Goal: Task Accomplishment & Management: Complete application form

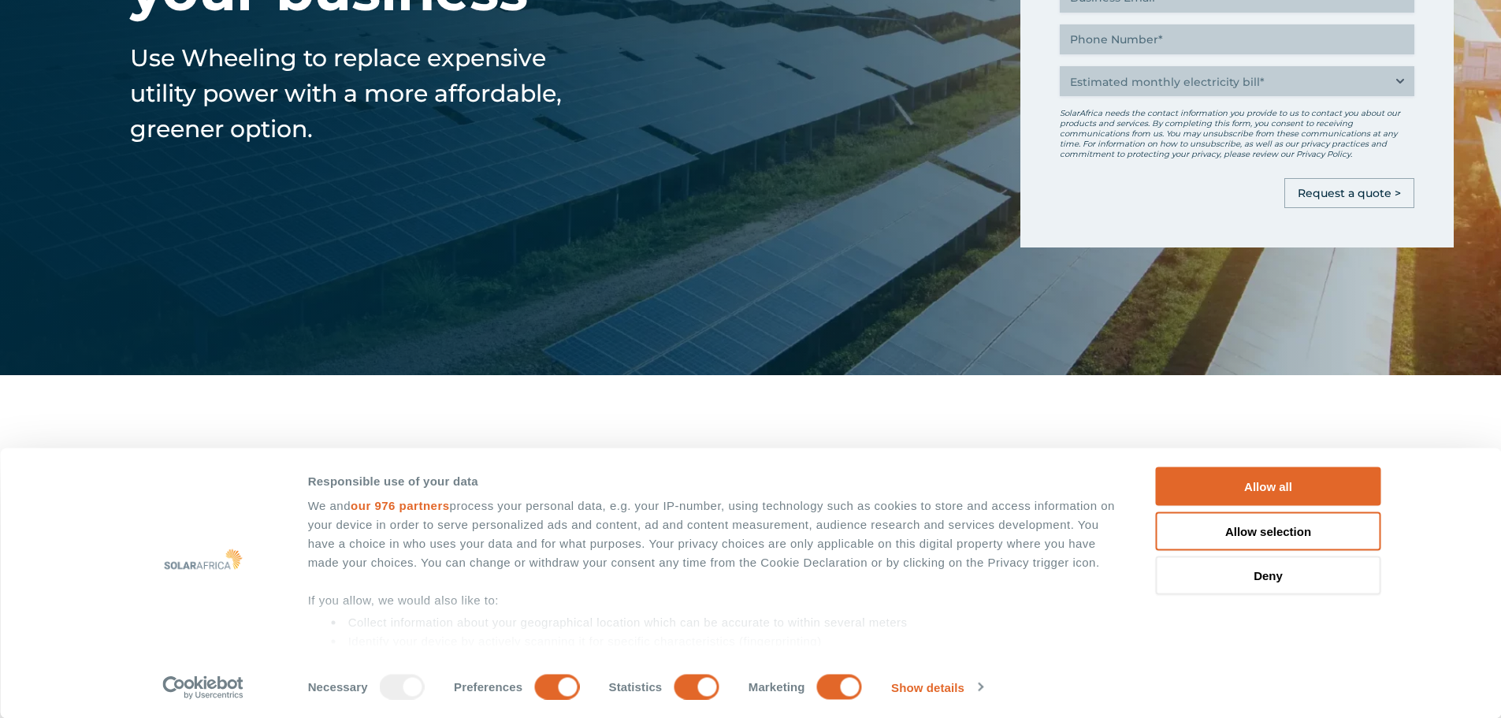
scroll to position [79, 0]
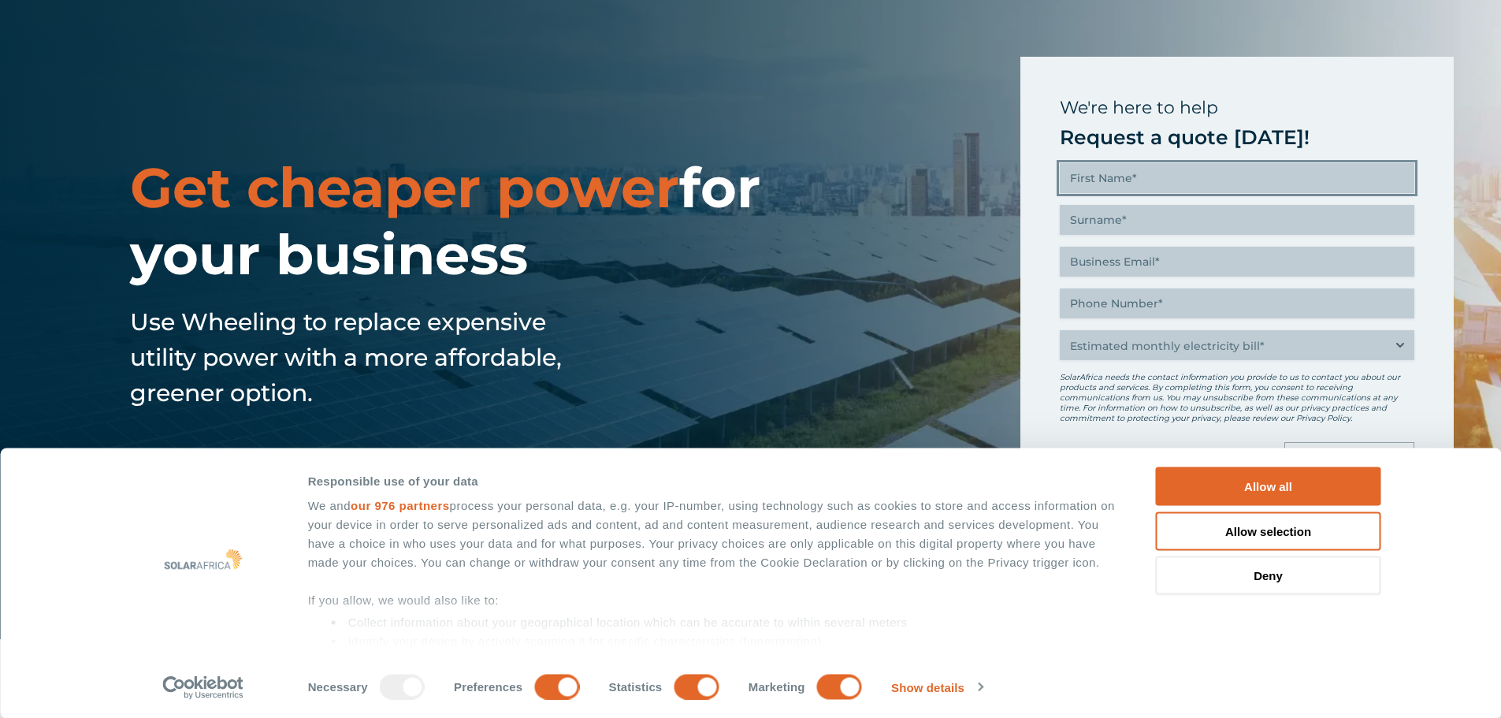
click at [1112, 180] on input "First name (Required)" at bounding box center [1236, 178] width 354 height 30
type input "Ofilwe"
type input "Sebola"
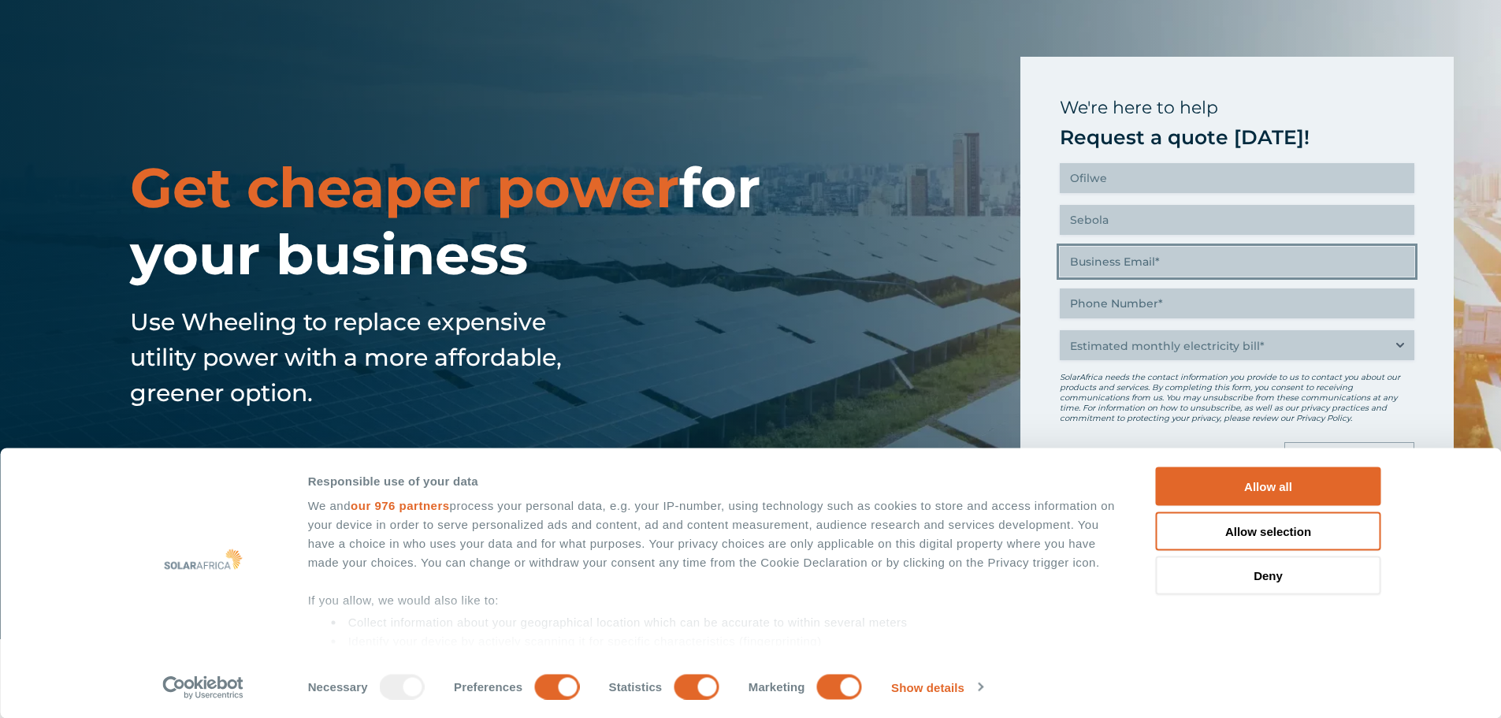
type input "ofilwesebola@gmail.com"
type input "(071) 676-2033"
drag, startPoint x: 1168, startPoint y: 254, endPoint x: 1037, endPoint y: 273, distance: 132.9
click at [1037, 273] on div "We're here to help Request a quote today! First name (Required) Ofilwe Surname …" at bounding box center [1236, 284] width 433 height 454
type input "utilities@safari-investments.com"
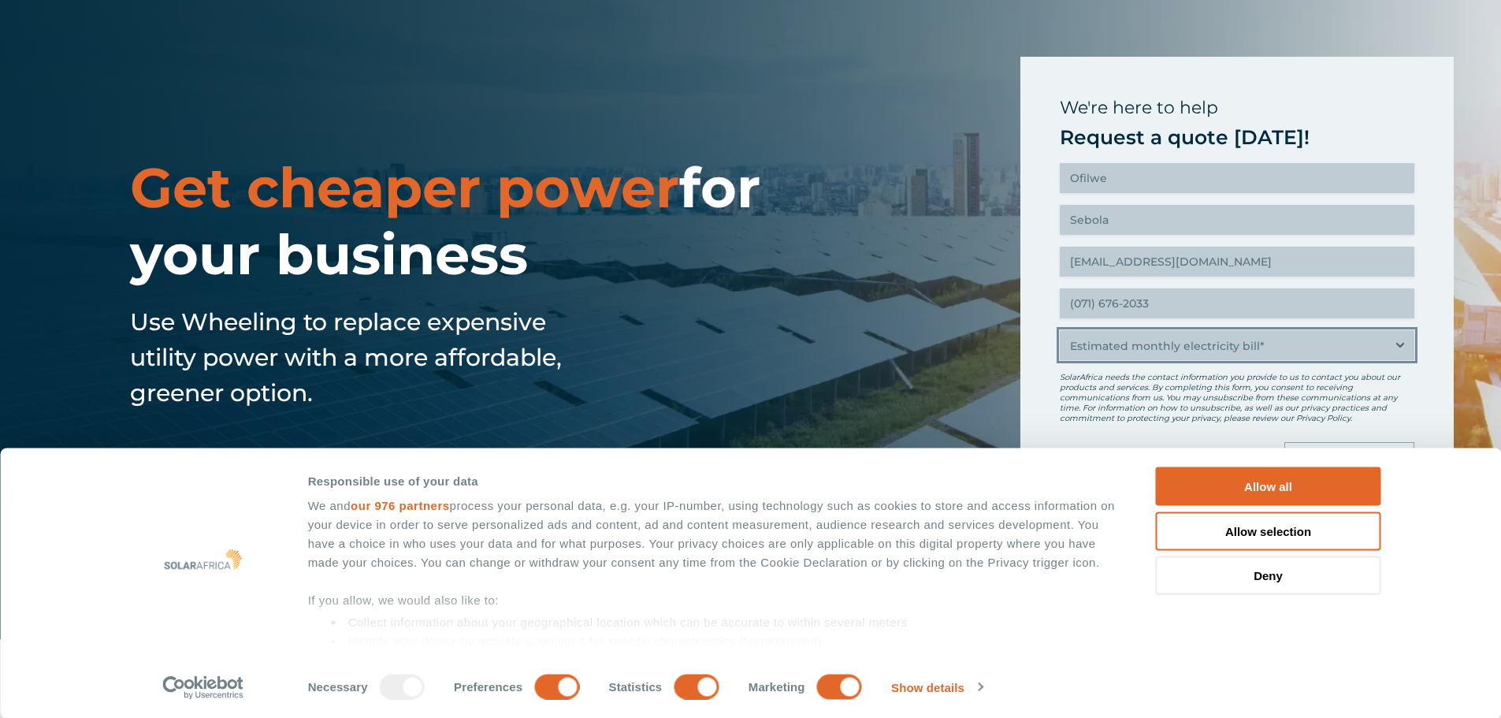
click at [1222, 353] on select "Estimated monthly electricity bill* Less than R500K More than R500K" at bounding box center [1236, 345] width 354 height 30
select select "More than R500K"
click at [1059, 330] on select "Estimated monthly electricity bill* Less than R500K More than R500K" at bounding box center [1236, 345] width 354 height 30
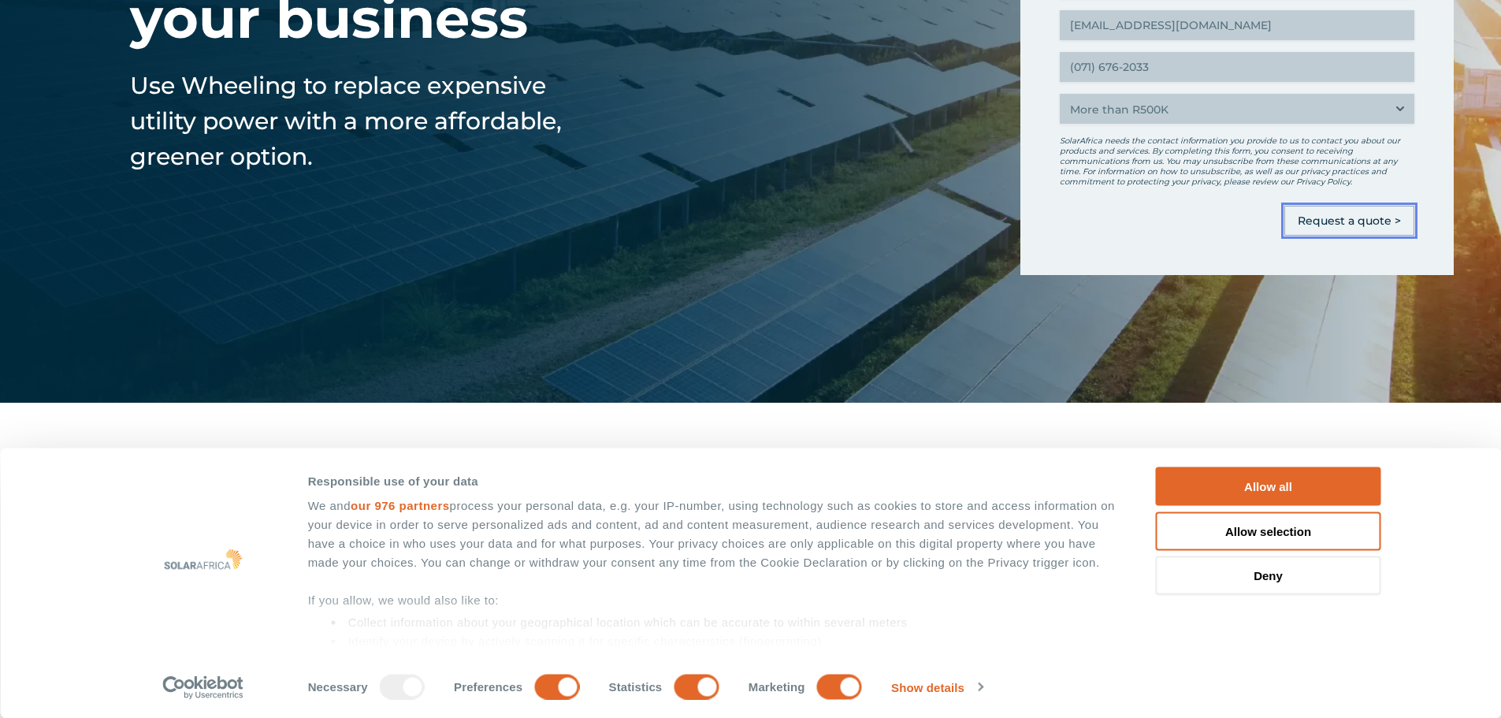
click at [1337, 221] on input "Request a quote >" at bounding box center [1349, 221] width 130 height 30
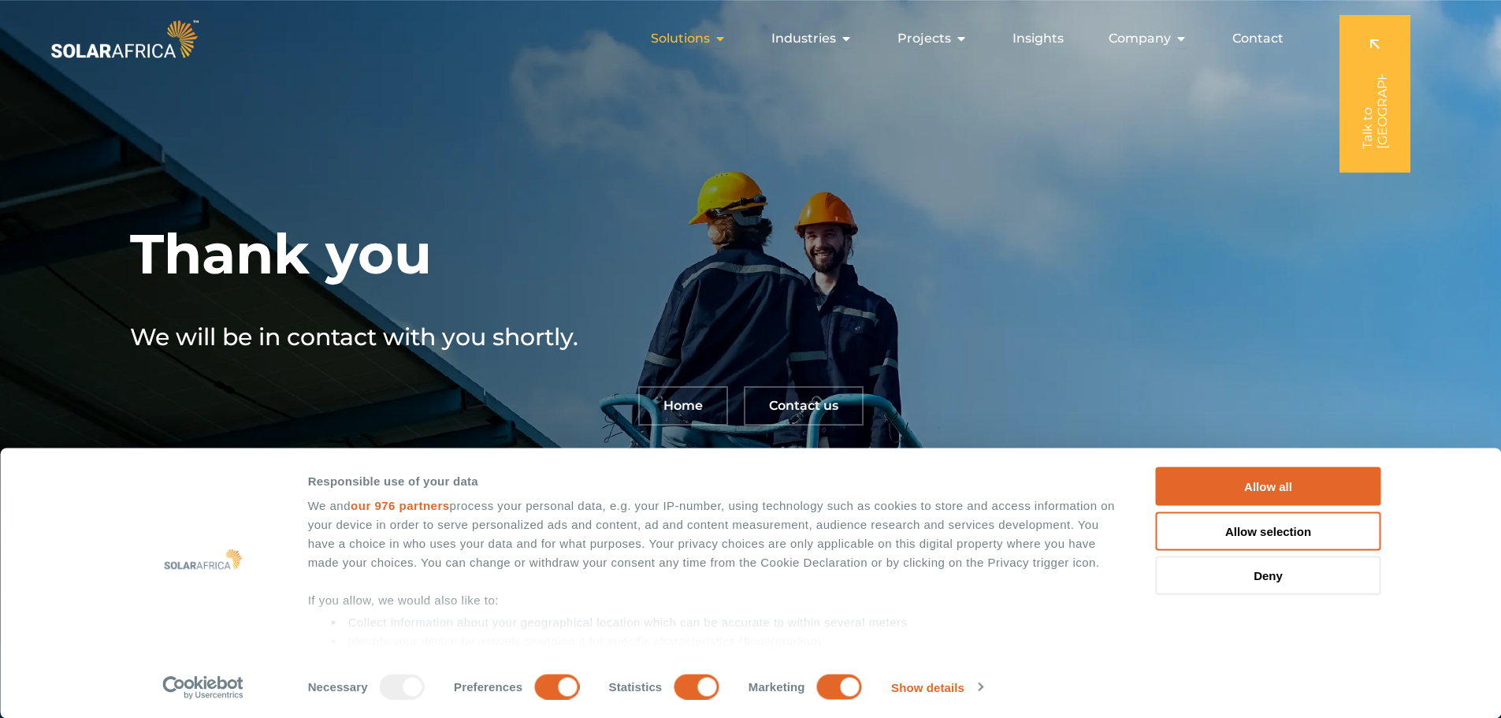
click at [718, 35] on icon "Menu" at bounding box center [720, 38] width 13 height 13
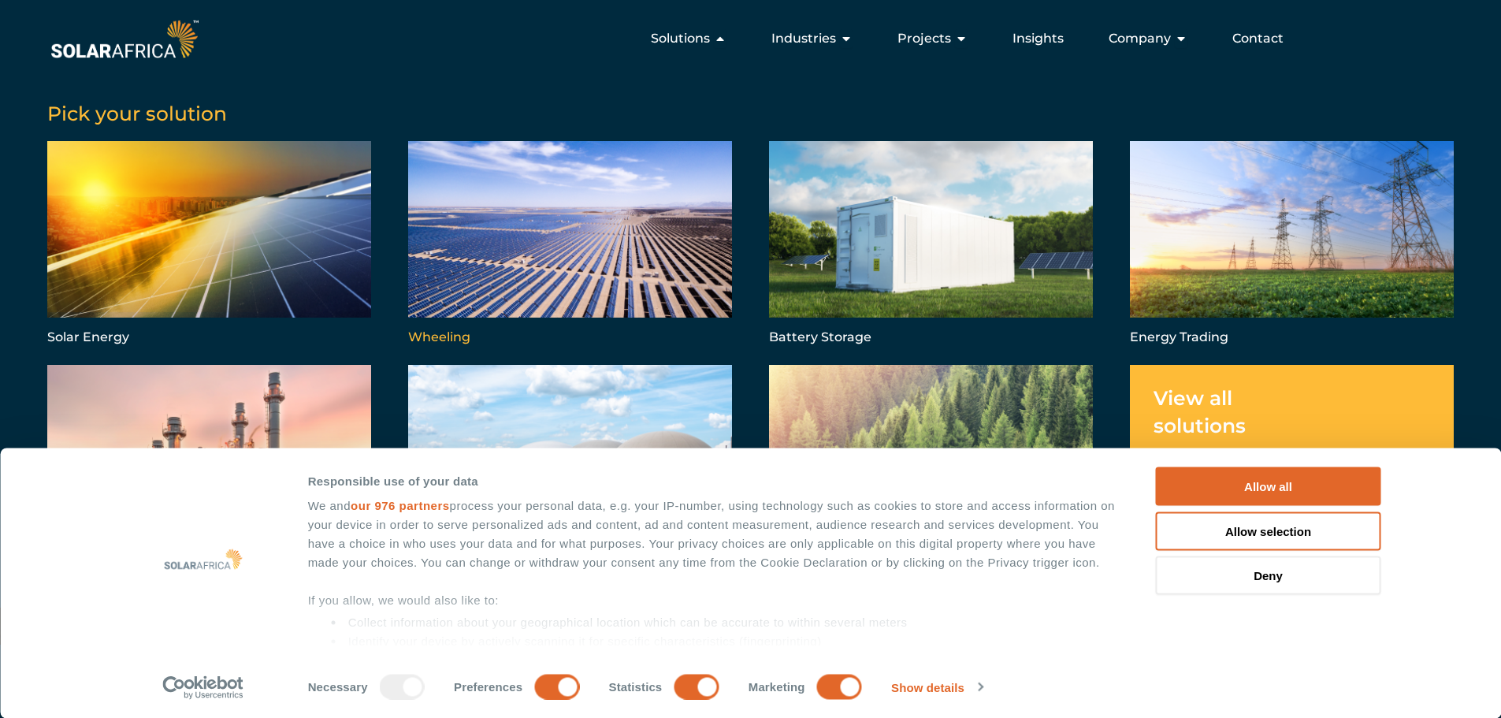
click at [640, 242] on link "Menu" at bounding box center [570, 244] width 324 height 207
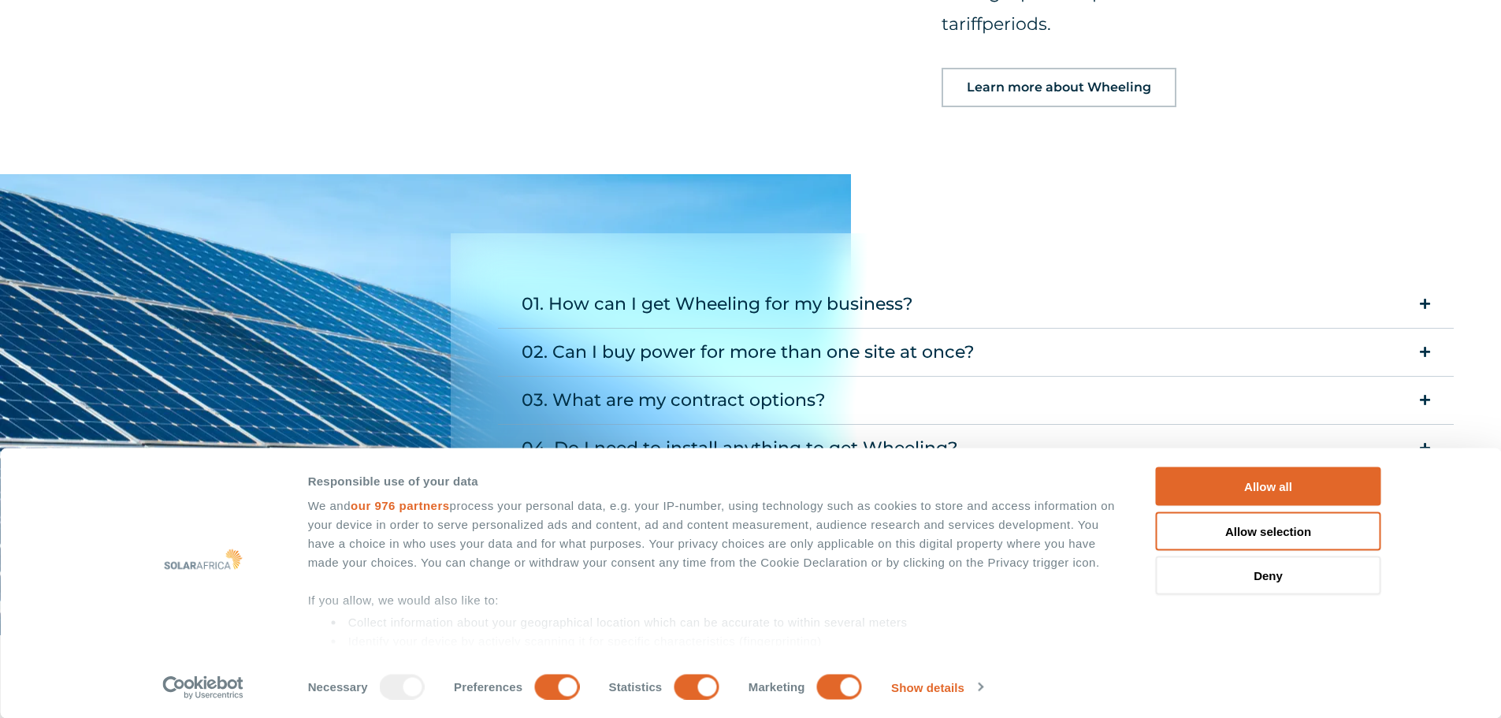
scroll to position [2048, 0]
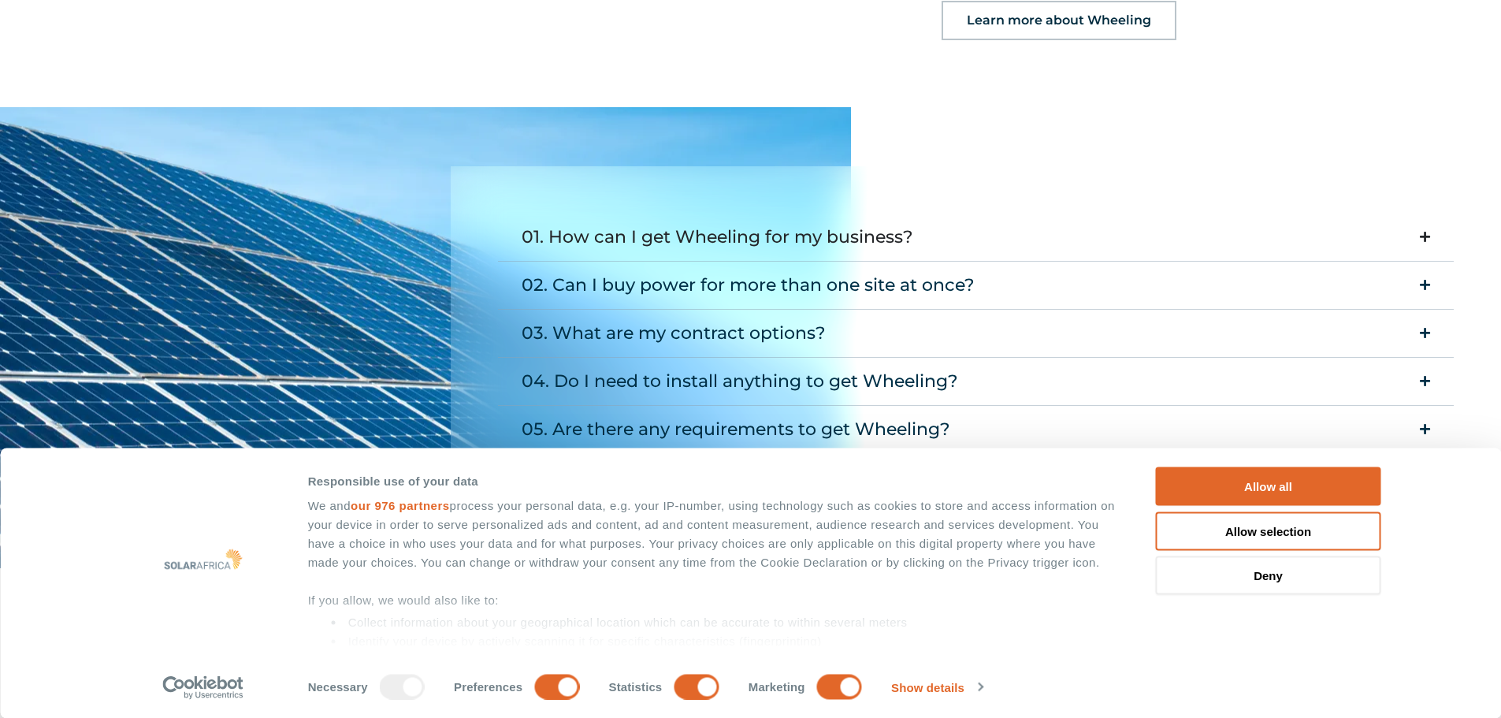
click at [833, 221] on div "01. How can I get Wheeling for my business?" at bounding box center [716, 237] width 391 height 32
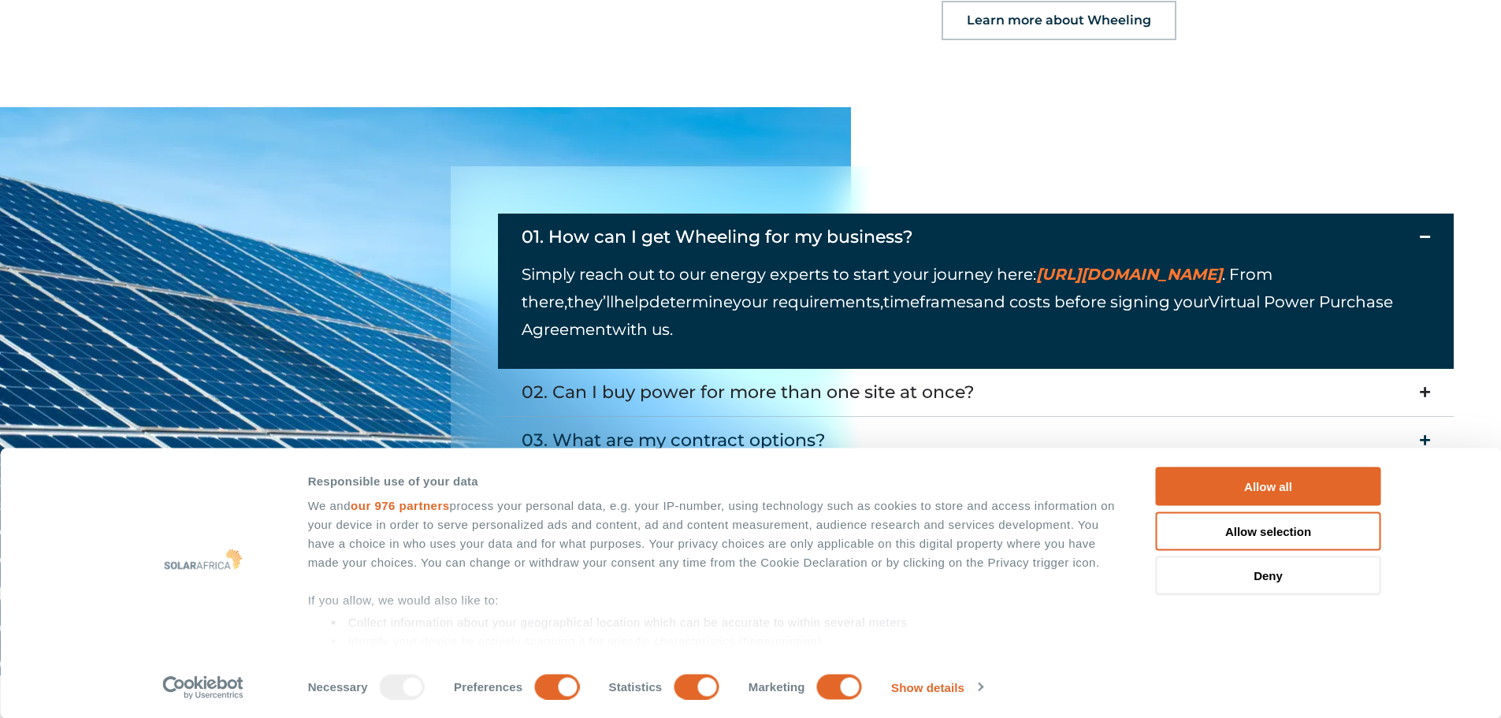
click at [851, 377] on div "02. Can I buy power for more than one site at once?" at bounding box center [747, 393] width 453 height 32
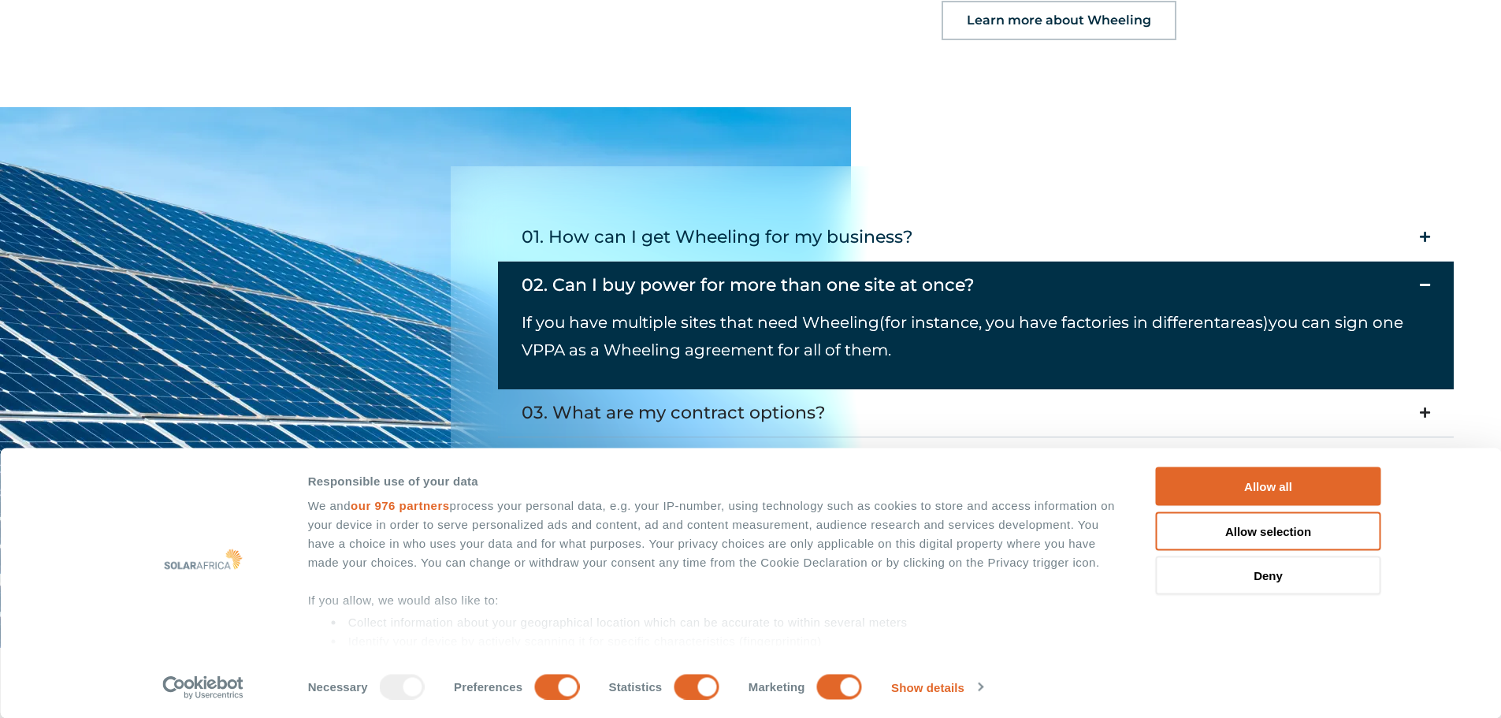
click at [818, 397] on div "03. What are my contract options?" at bounding box center [673, 413] width 304 height 32
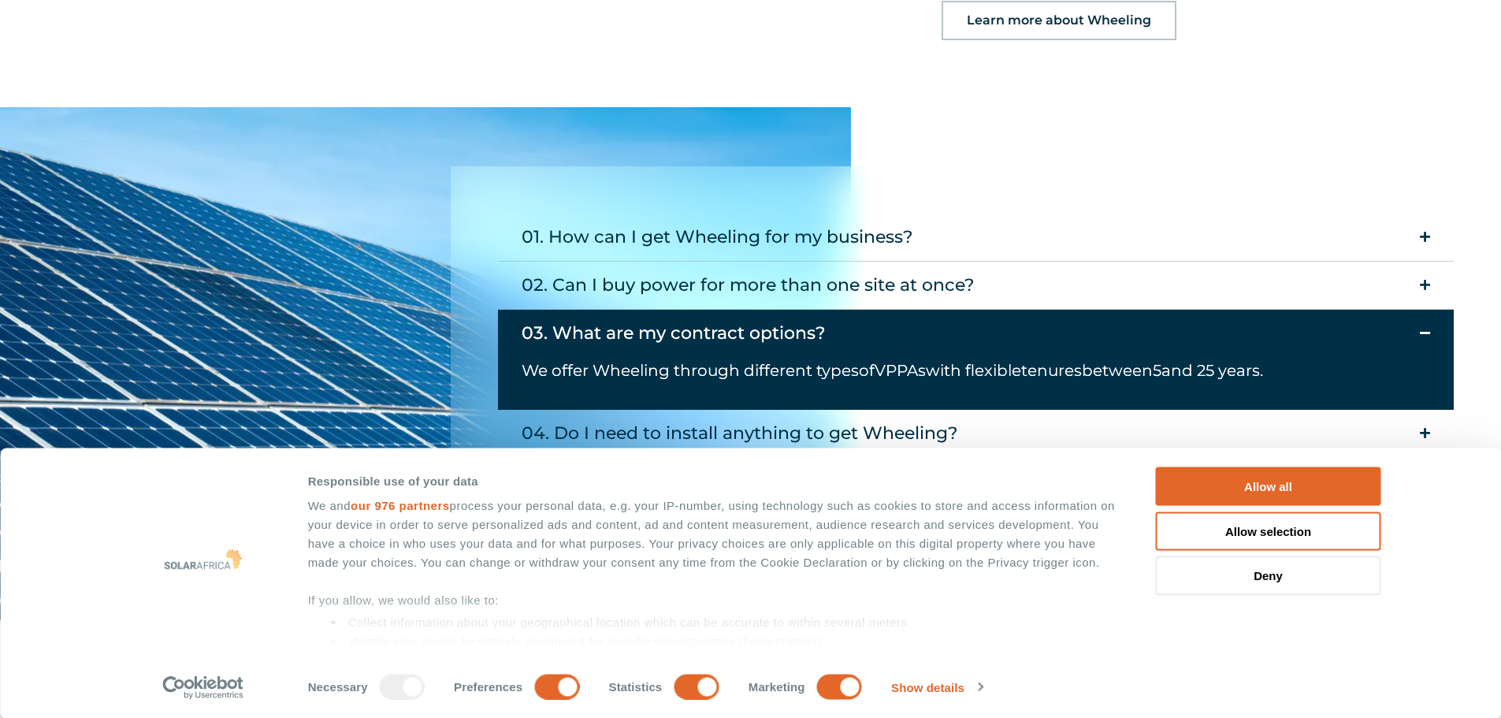
drag, startPoint x: 818, startPoint y: 321, endPoint x: 461, endPoint y: 325, distance: 356.9
click at [461, 325] on div "01. How can I get Wheeling for my business? Simply reach out to our energy expe…" at bounding box center [976, 359] width 1051 height 387
click at [734, 417] on div "04. Do I need to install anything to get Wheeling?" at bounding box center [739, 433] width 436 height 32
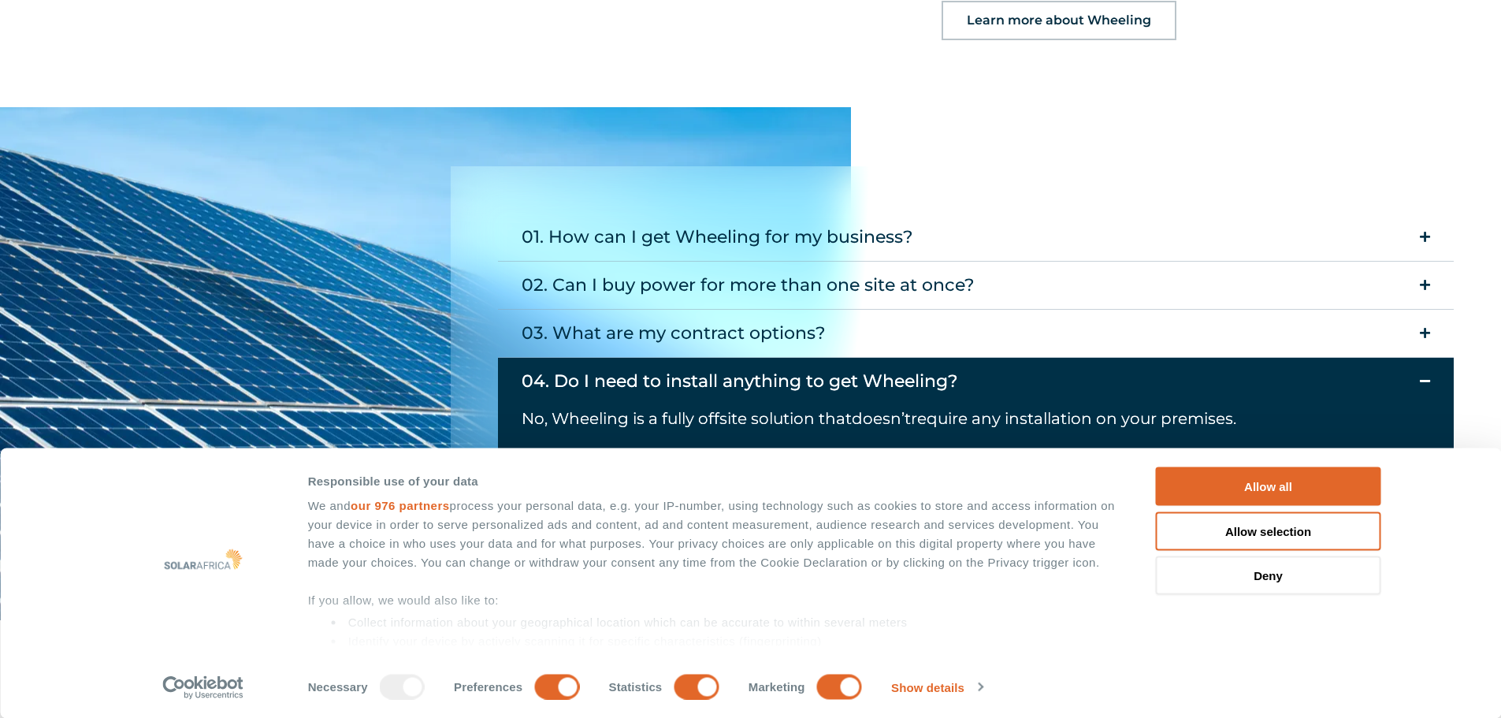
click at [717, 466] on div "05. Are there any requirements to get Wheeling?" at bounding box center [735, 482] width 429 height 32
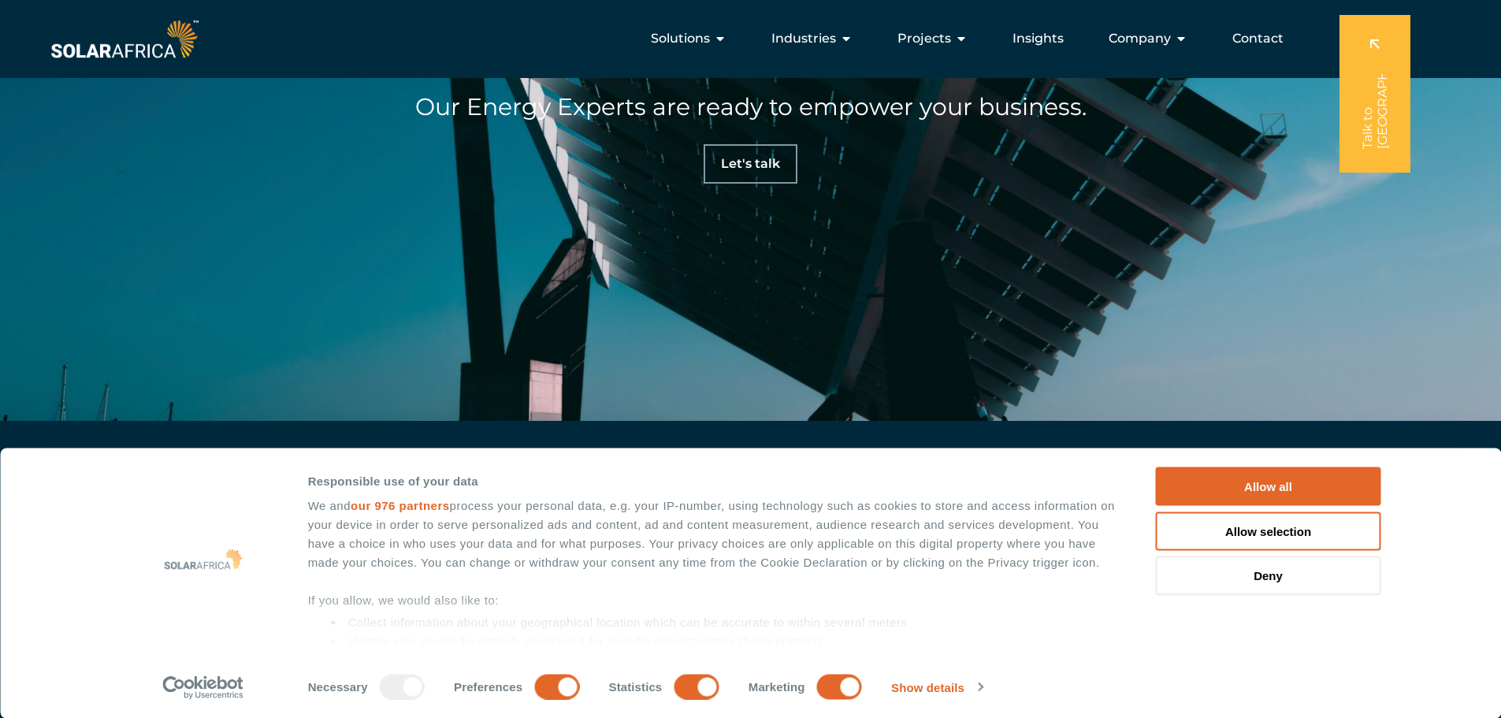
scroll to position [4962, 0]
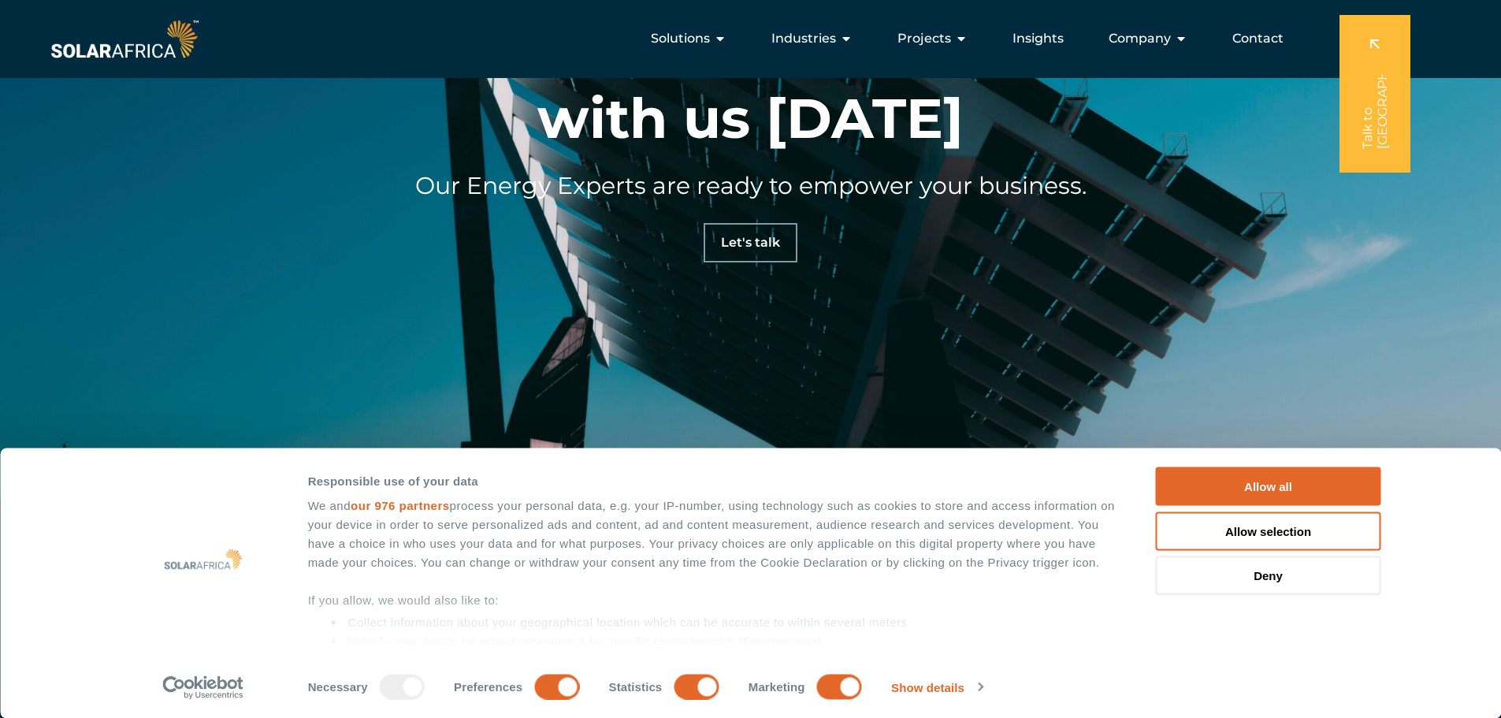
click at [759, 236] on span "Let's talk" at bounding box center [750, 242] width 59 height 13
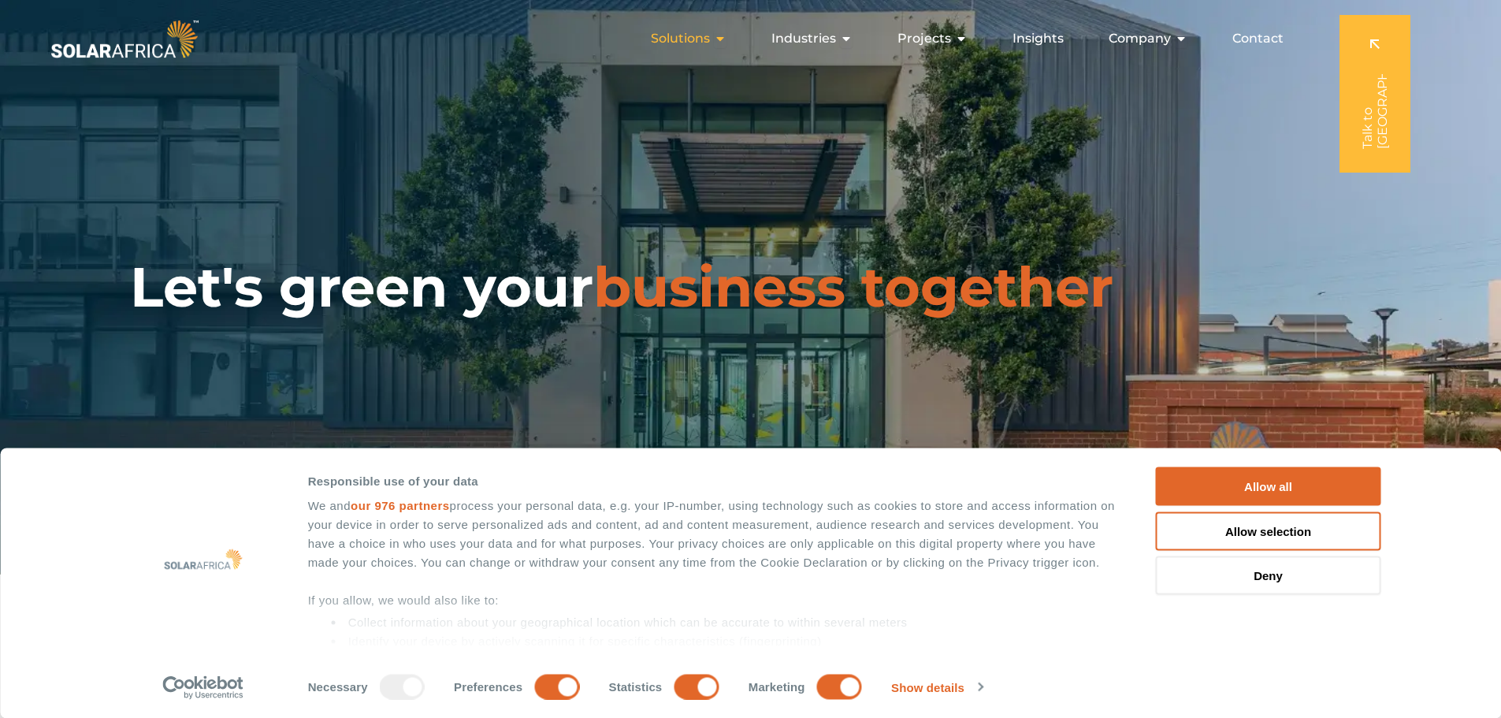
click at [723, 40] on icon "Menu" at bounding box center [720, 38] width 13 height 13
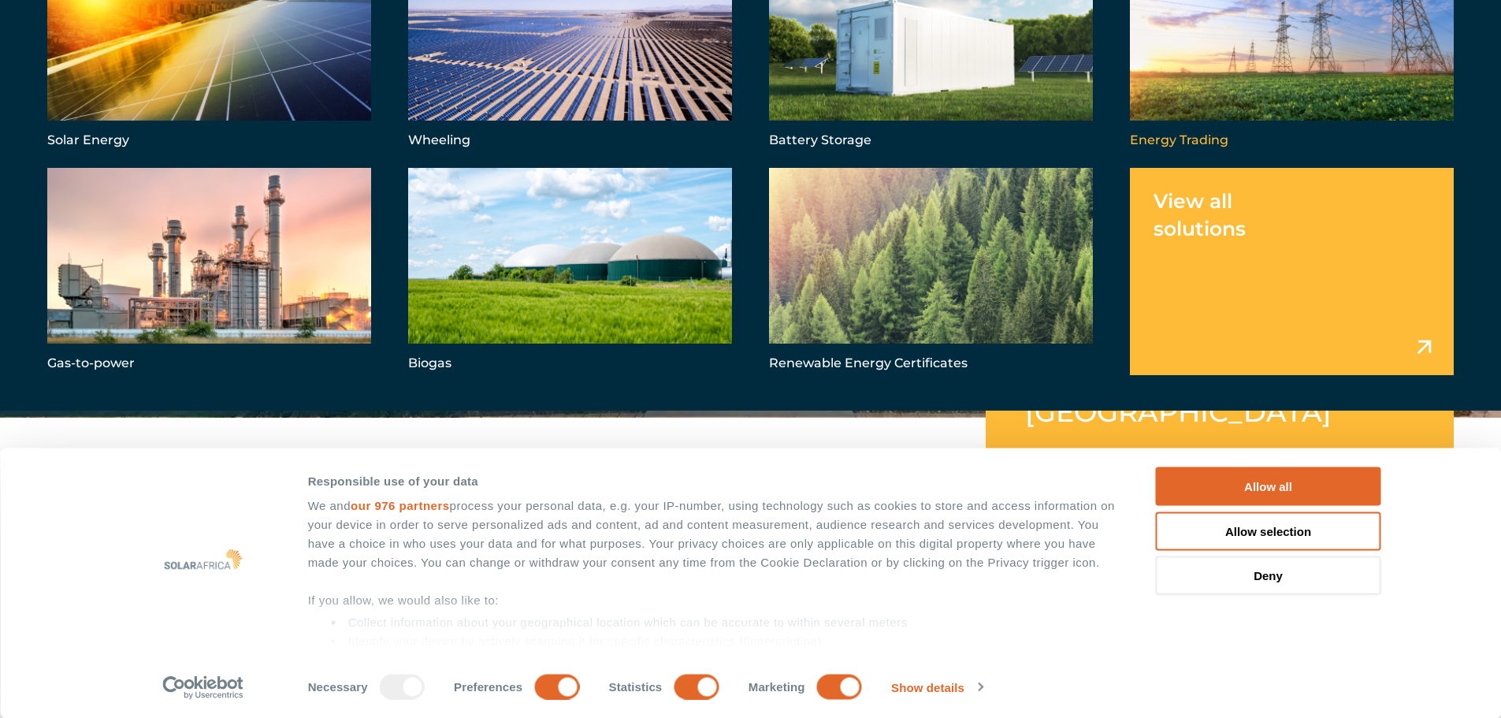
scroll to position [158, 0]
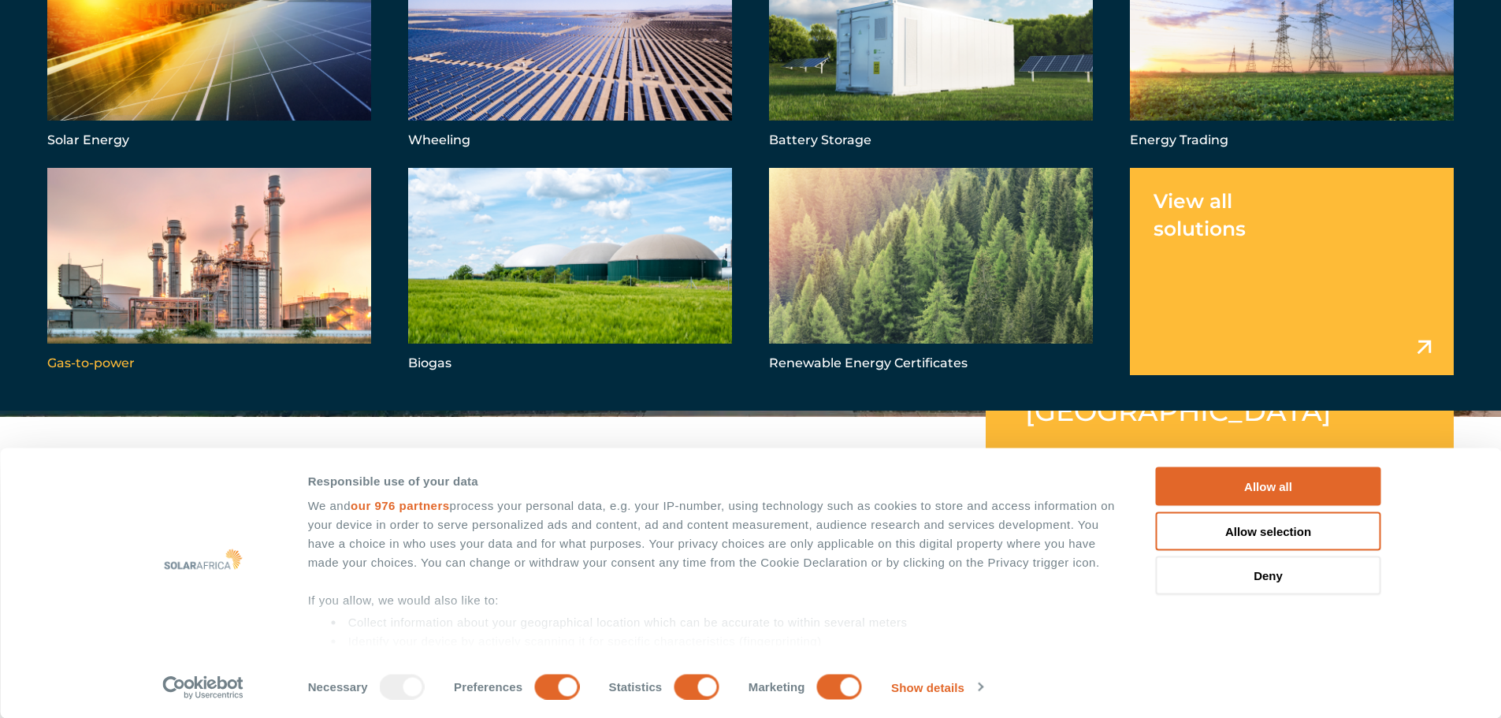
click at [216, 279] on link "Menu" at bounding box center [209, 271] width 324 height 207
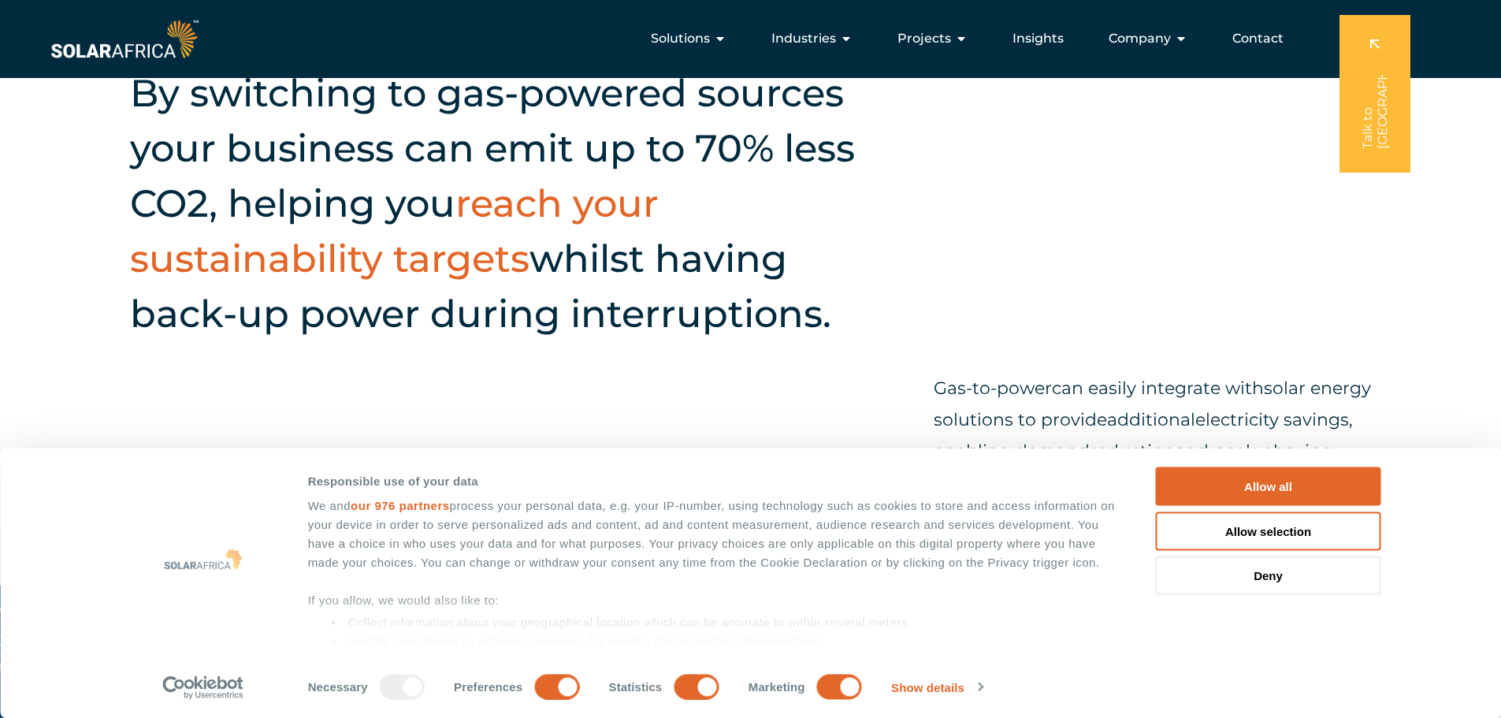
scroll to position [788, 0]
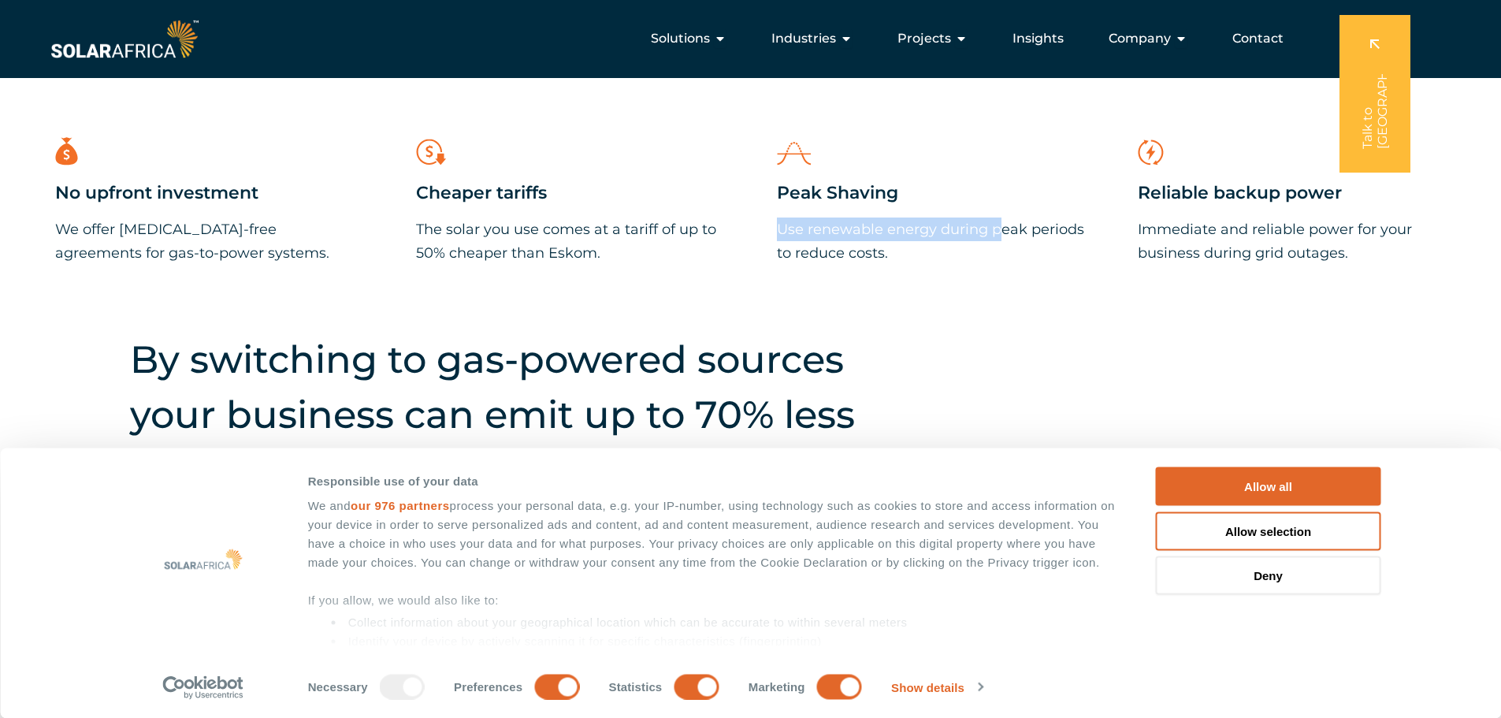
click at [953, 207] on div "Peak Shaving Use renewable energy during peak periods to reduce costs." at bounding box center [931, 223] width 308 height 83
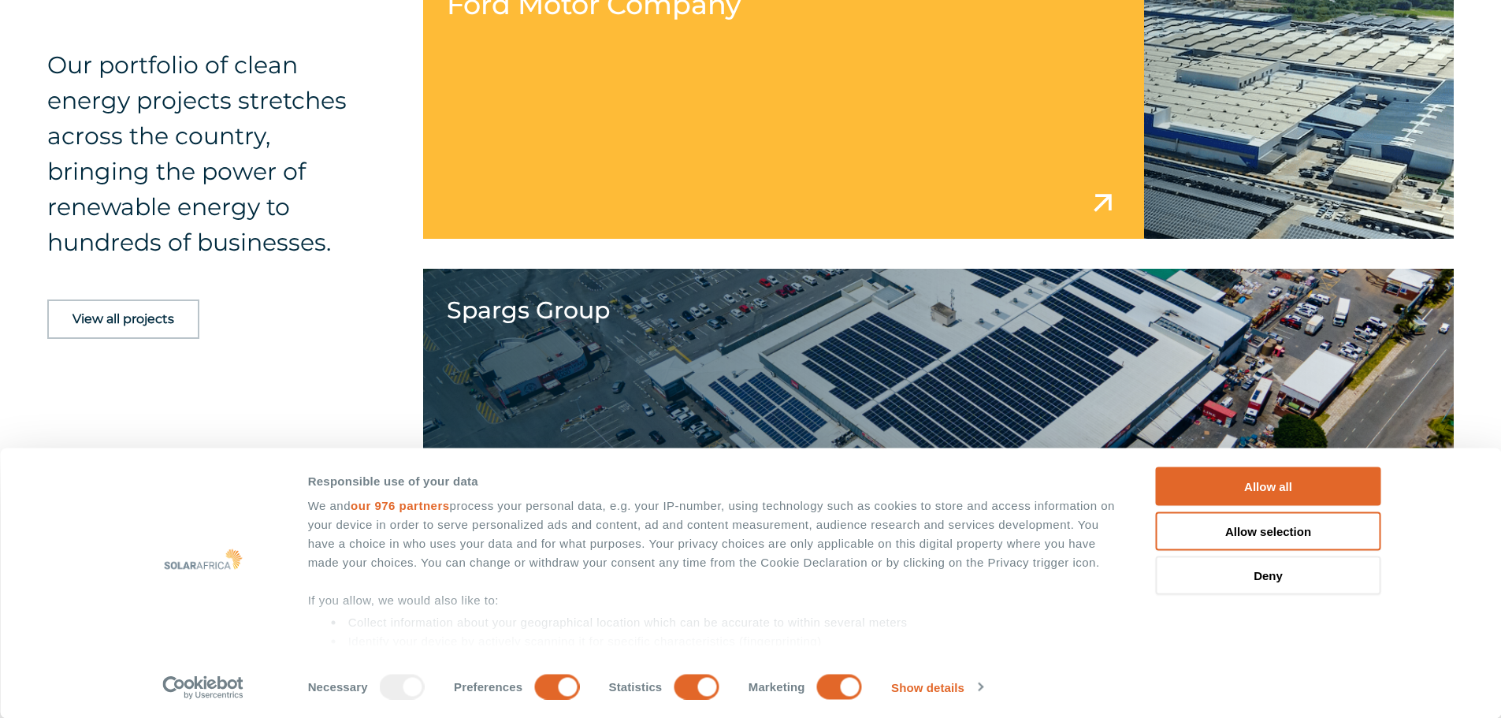
scroll to position [2678, 0]
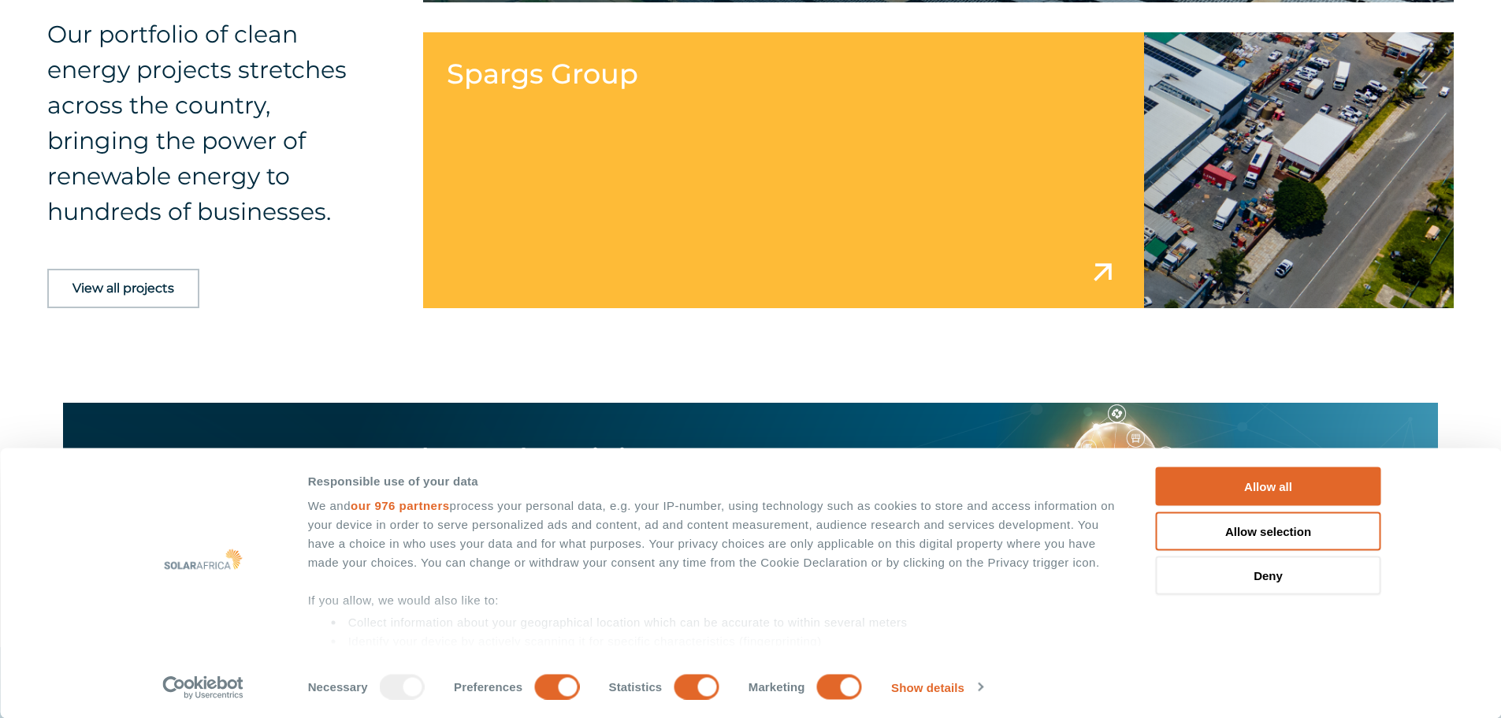
click at [850, 182] on link at bounding box center [938, 170] width 1031 height 276
